Goal: Task Accomplishment & Management: Use online tool/utility

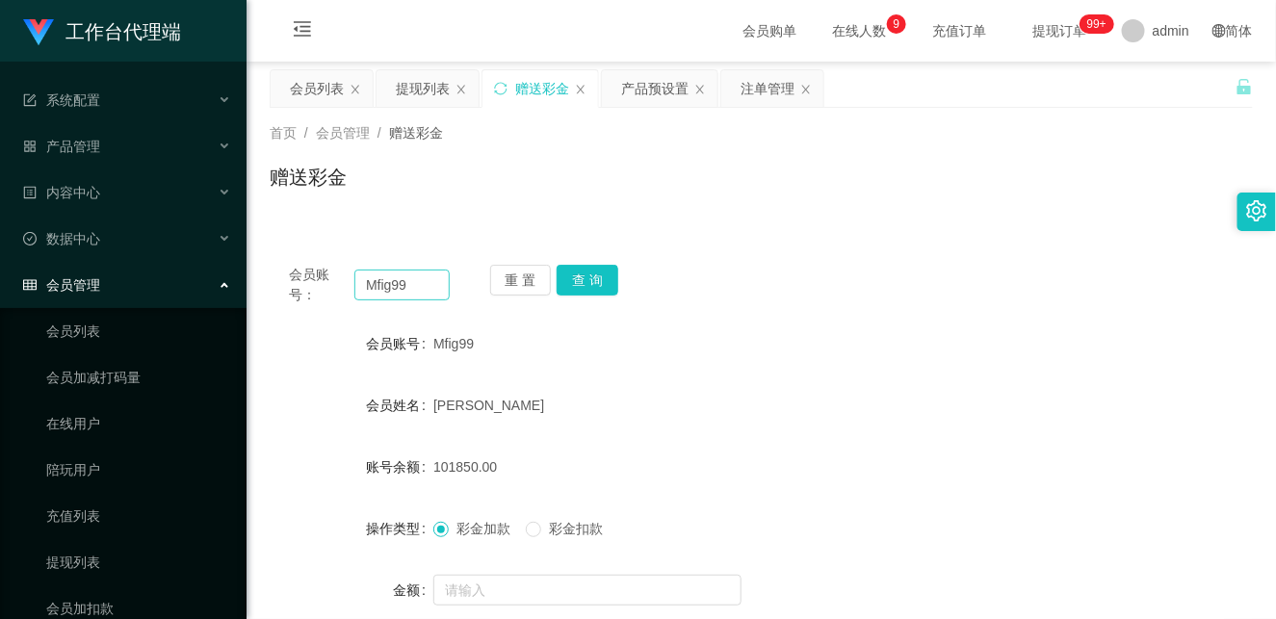
click at [431, 293] on input "Mfig99" at bounding box center [401, 285] width 95 height 31
drag, startPoint x: 351, startPoint y: 276, endPoint x: 279, endPoint y: 273, distance: 72.3
click at [279, 273] on div "会员账号： Mfig99 重 置 查 询" at bounding box center [761, 285] width 983 height 40
type input "ytb369941"
click at [608, 272] on button "查 询" at bounding box center [588, 280] width 62 height 31
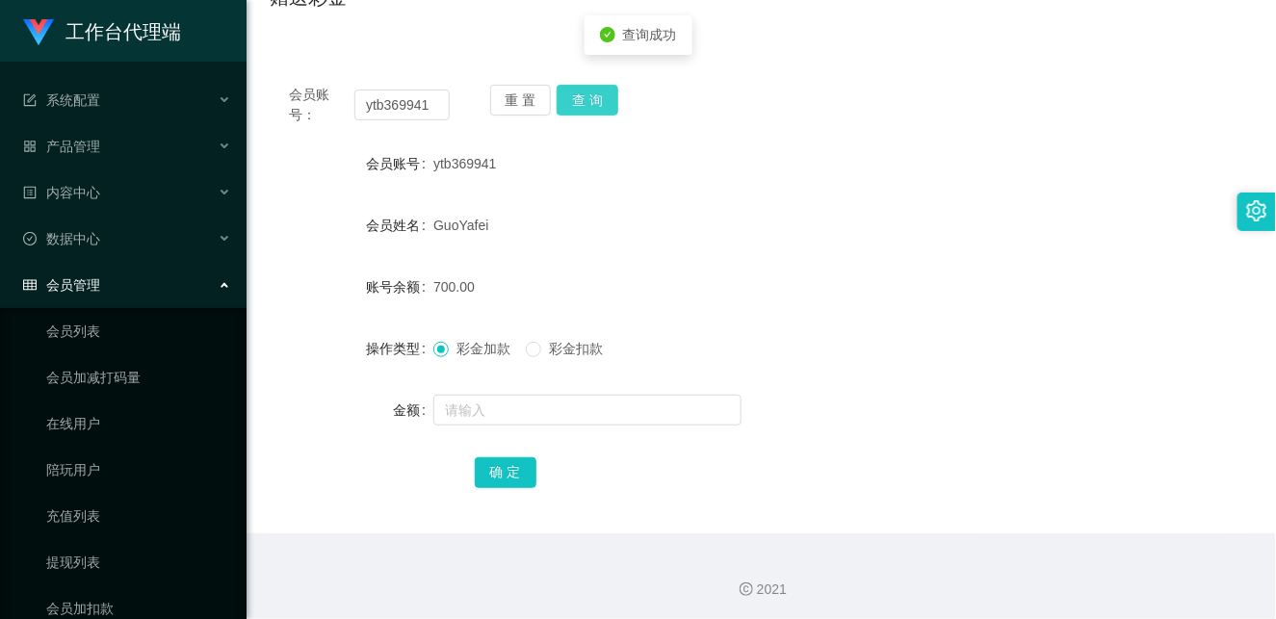
scroll to position [184, 0]
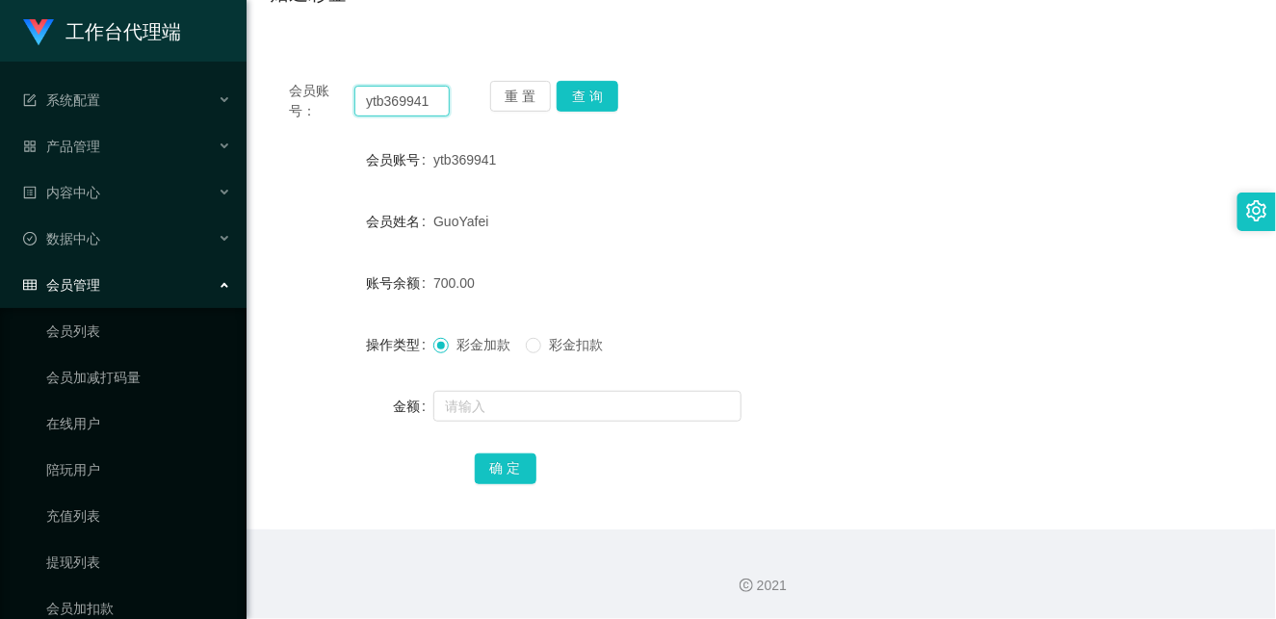
click at [399, 98] on input "ytb369941" at bounding box center [401, 101] width 95 height 31
paste input "text"
click at [822, 94] on div "会员账号： 重 置 查 询" at bounding box center [761, 101] width 983 height 40
click at [411, 106] on input "text" at bounding box center [401, 101] width 95 height 31
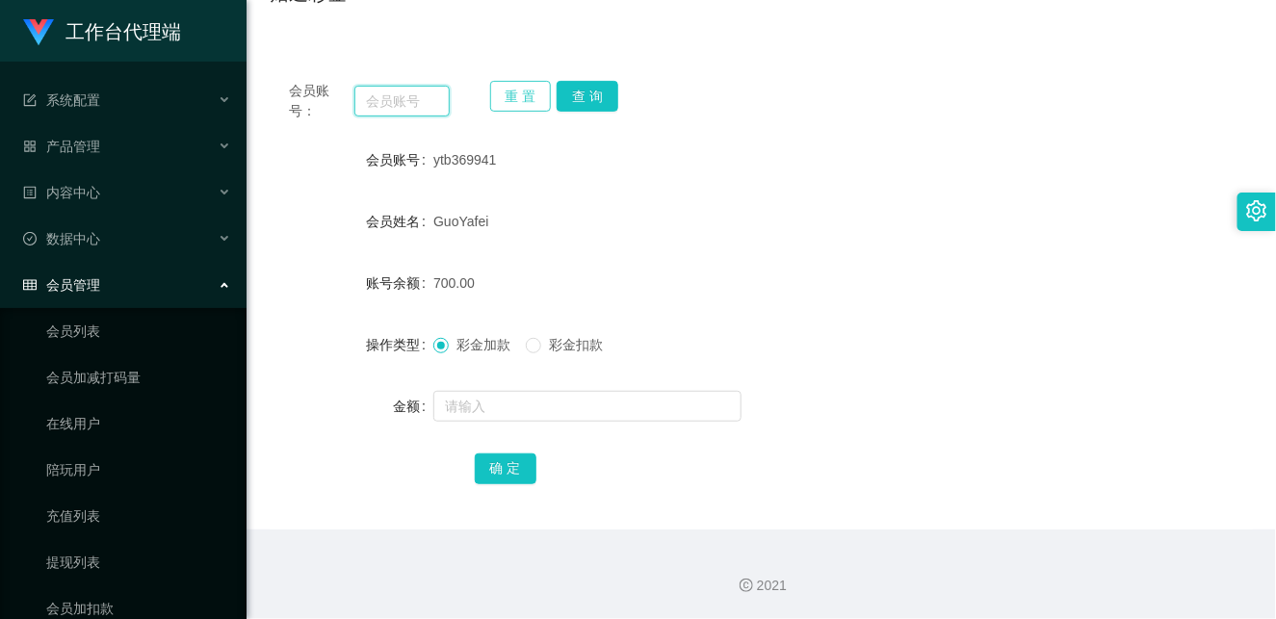
paste input "WJP020821"
type input "WJP020821"
click at [572, 98] on button "查 询" at bounding box center [588, 96] width 62 height 31
